Goal: Information Seeking & Learning: Check status

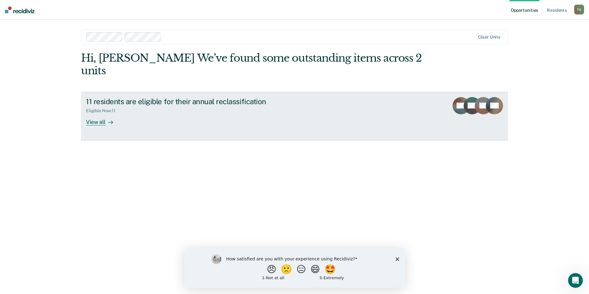
click at [91, 113] on div "View all" at bounding box center [103, 119] width 35 height 12
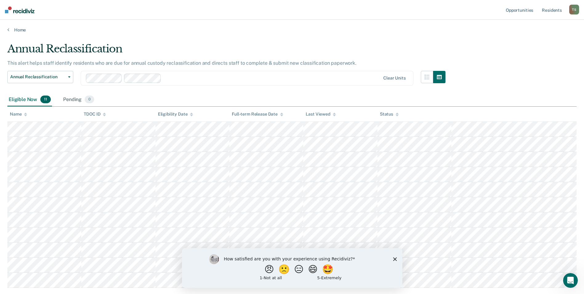
scroll to position [31, 0]
